Goal: Information Seeking & Learning: Check status

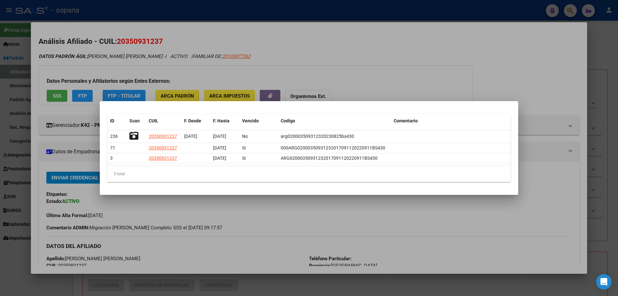
click at [15, 144] on div at bounding box center [309, 148] width 618 height 296
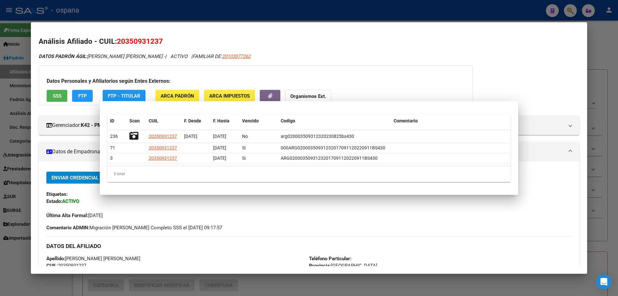
click at [15, 144] on div at bounding box center [309, 148] width 618 height 296
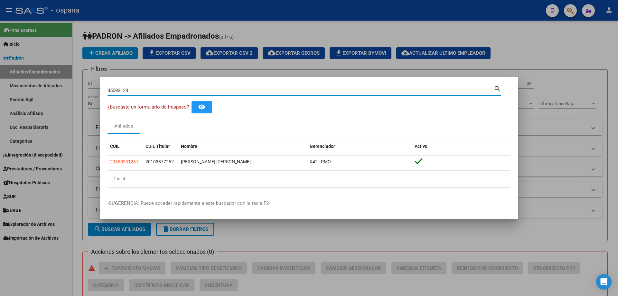
drag, startPoint x: 139, startPoint y: 89, endPoint x: 28, endPoint y: 60, distance: 114.7
click at [28, 60] on div "35093123 Buscar (apellido, dni, cuil, nro traspaso, cuit, obra social) search ¿…" at bounding box center [309, 148] width 618 height 296
type input "26774917"
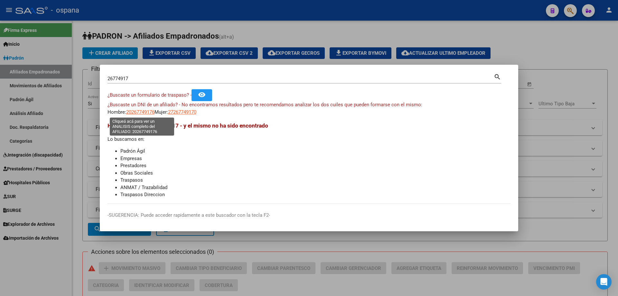
click at [136, 110] on span "20267749176" at bounding box center [140, 112] width 28 height 6
type textarea "20267749176"
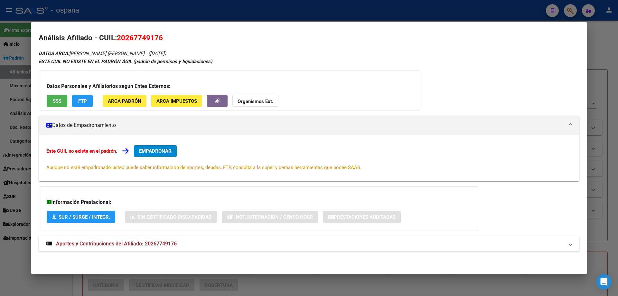
drag, startPoint x: 100, startPoint y: 243, endPoint x: 109, endPoint y: 224, distance: 20.9
click at [100, 243] on span "Aportes y Contribuciones del Afiliado: 20267749176" at bounding box center [116, 243] width 121 height 6
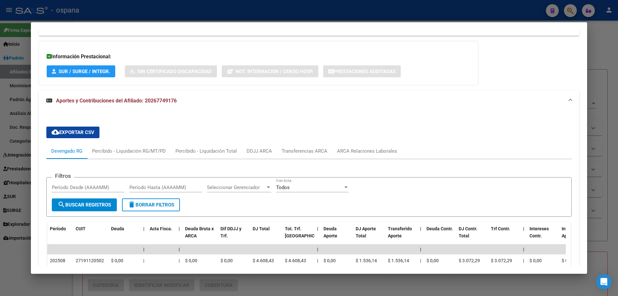
scroll to position [204, 0]
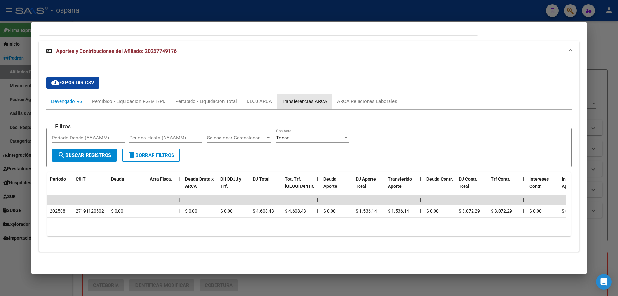
click at [301, 98] on div "Transferencias ARCA" at bounding box center [305, 101] width 46 height 7
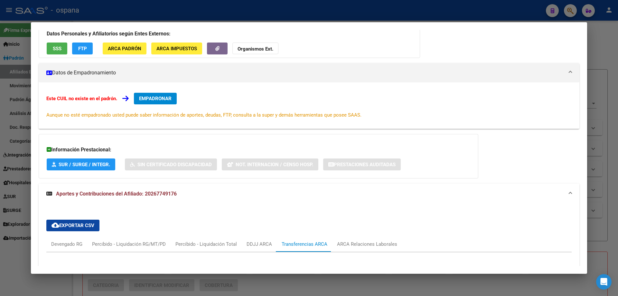
scroll to position [0, 0]
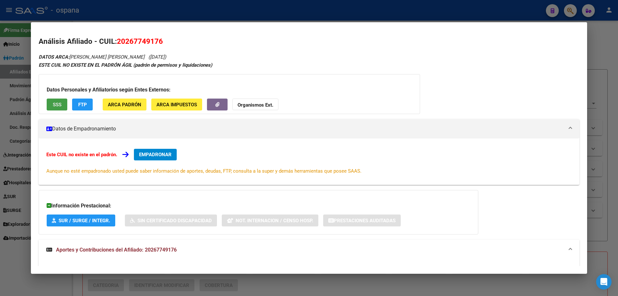
click at [62, 106] on button "SSS" at bounding box center [57, 104] width 21 height 12
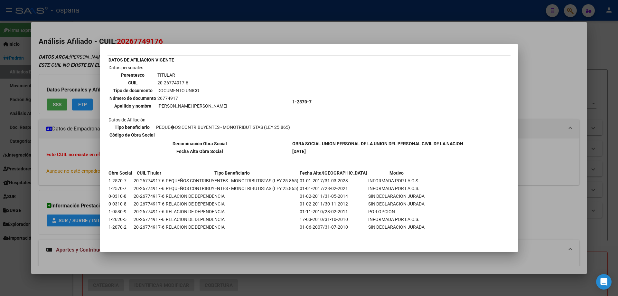
scroll to position [33, 0]
click at [34, 127] on div at bounding box center [309, 148] width 618 height 296
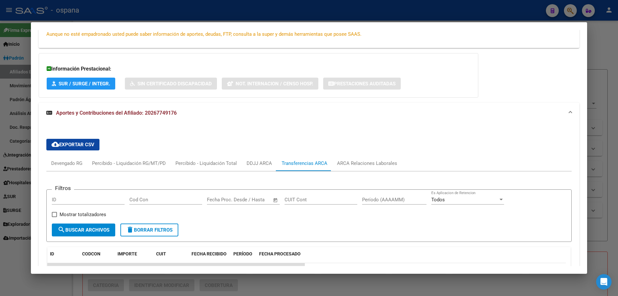
scroll to position [66, 0]
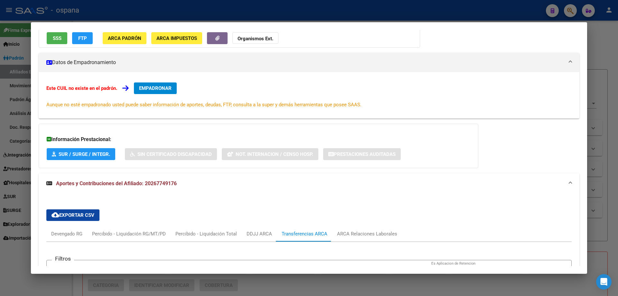
click at [2, 85] on div at bounding box center [309, 148] width 618 height 296
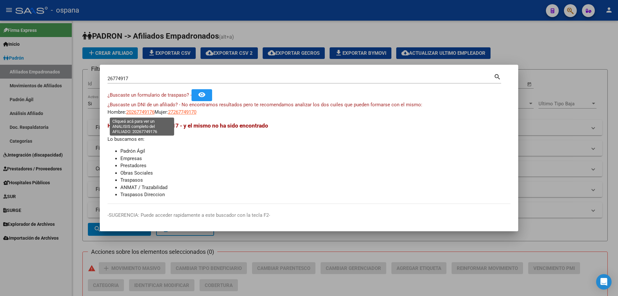
click at [139, 109] on span "20267749176" at bounding box center [140, 112] width 28 height 6
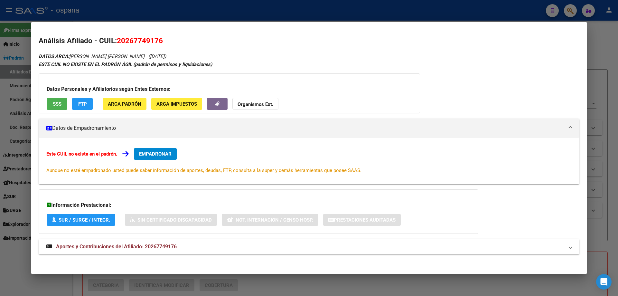
scroll to position [0, 0]
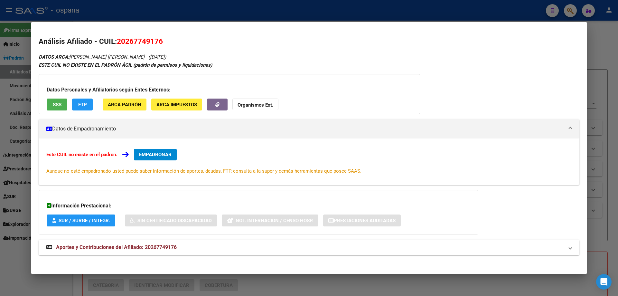
click at [13, 98] on div at bounding box center [309, 148] width 618 height 296
